Goal: Transaction & Acquisition: Purchase product/service

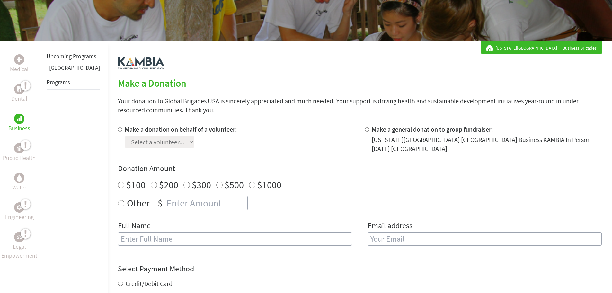
scroll to position [64, 0]
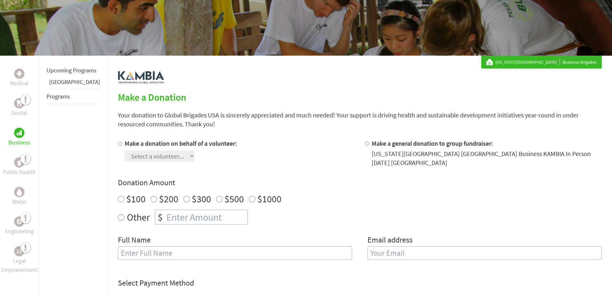
click at [118, 145] on input "Make a donation on behalf of a volunteer:" at bounding box center [120, 143] width 4 height 4
radio input "true"
click at [127, 157] on select "Select a volunteer..." at bounding box center [160, 155] width 70 height 11
click at [221, 141] on label "Make a donation on behalf of a volunteer:" at bounding box center [181, 143] width 112 height 8
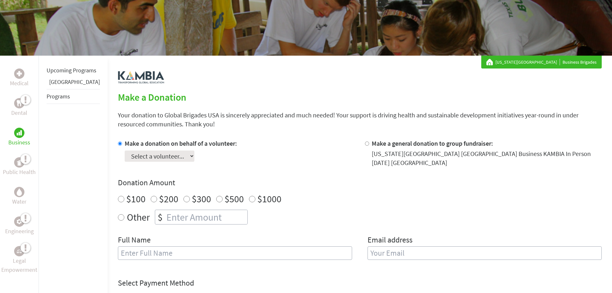
click at [122, 141] on input "Make a donation on behalf of a volunteer:" at bounding box center [120, 143] width 4 height 4
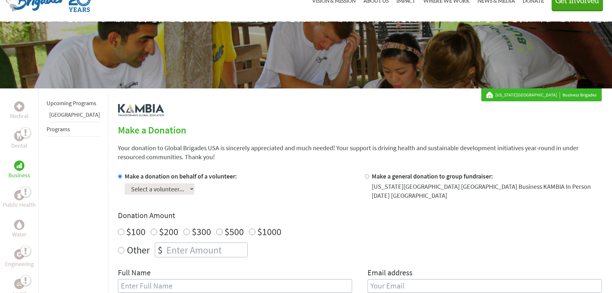
scroll to position [0, 0]
